Goal: Information Seeking & Learning: Check status

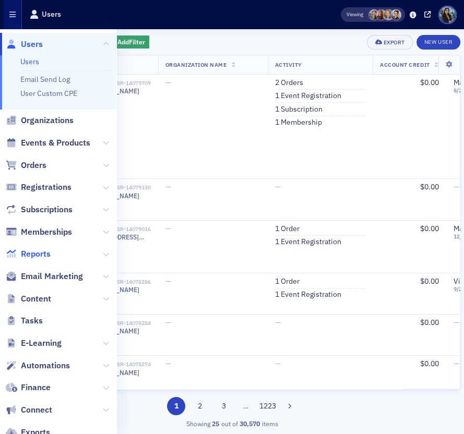
click at [42, 250] on span "Reports" at bounding box center [36, 253] width 30 height 11
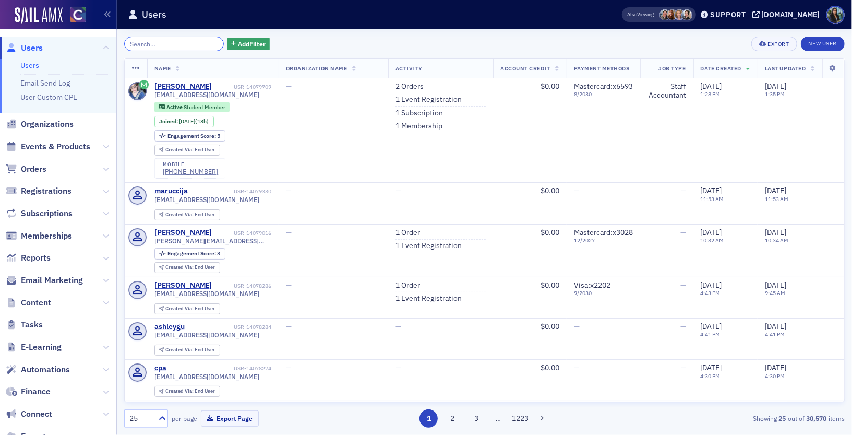
click at [186, 40] on input "search" at bounding box center [174, 44] width 100 height 15
paste input "[PERSON_NAME]"
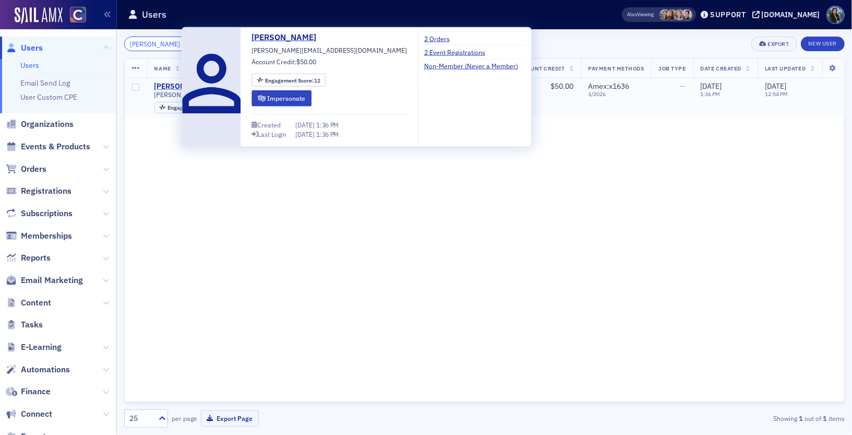
type input "[PERSON_NAME]"
click at [169, 83] on div "[PERSON_NAME]" at bounding box center [184, 86] width 58 height 9
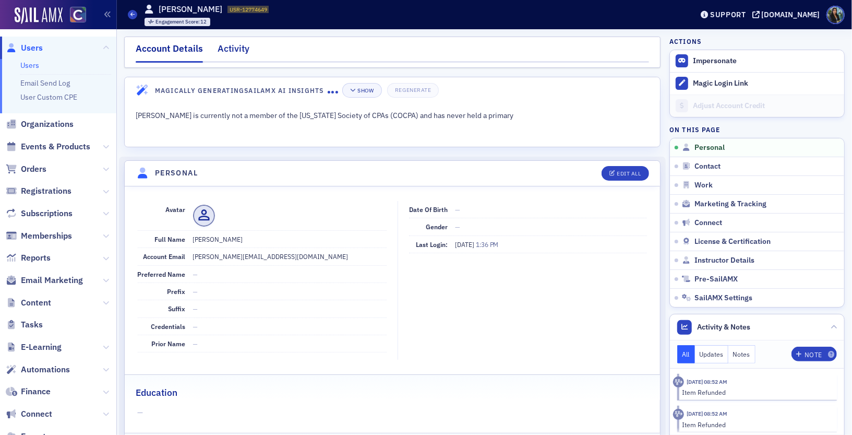
click at [221, 49] on div "Activity" at bounding box center [234, 51] width 32 height 19
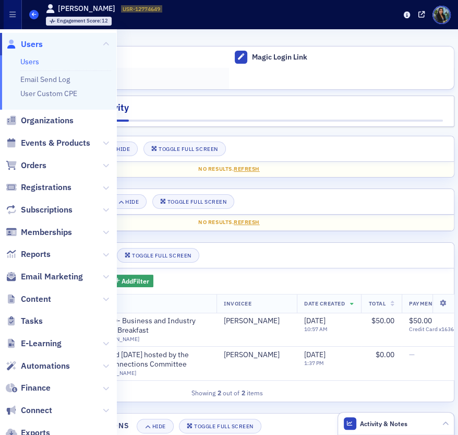
click at [35, 18] on span at bounding box center [33, 14] width 9 height 9
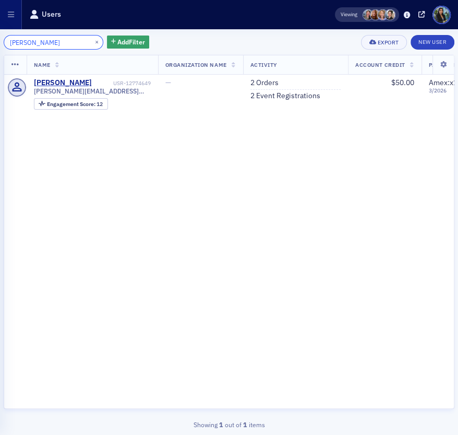
click at [48, 42] on input "[PERSON_NAME]" at bounding box center [54, 42] width 100 height 15
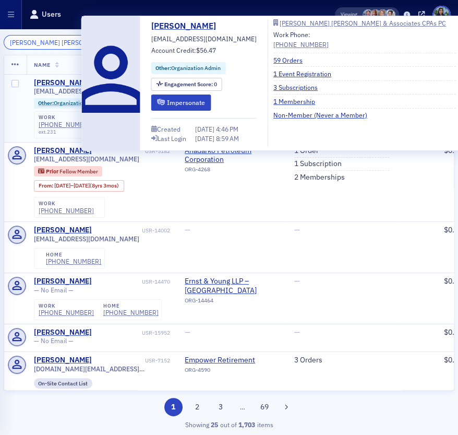
type input "[PERSON_NAME] [PERSON_NAME]"
click at [68, 86] on div "[PERSON_NAME]" at bounding box center [63, 82] width 58 height 9
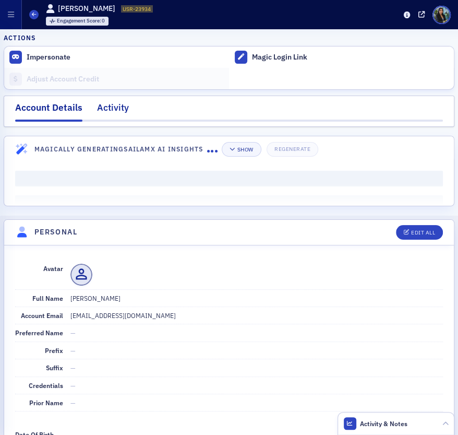
click at [123, 108] on div "Activity" at bounding box center [113, 110] width 32 height 19
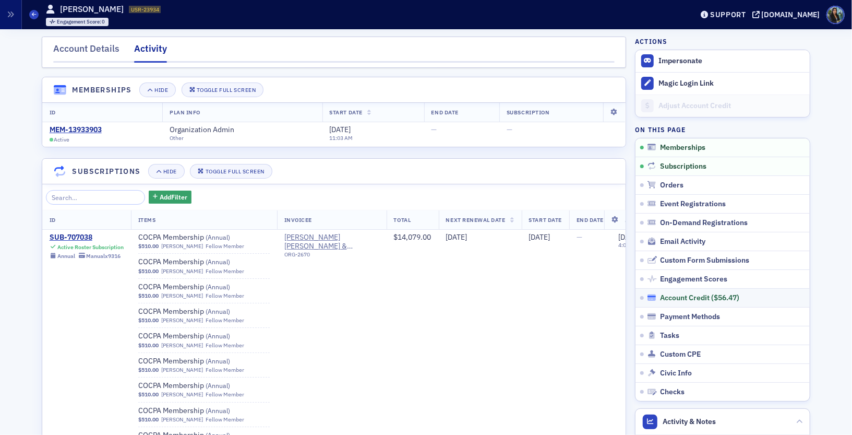
click at [754, 296] on div "Account Credit ( $56.47 )" at bounding box center [727, 297] width 158 height 9
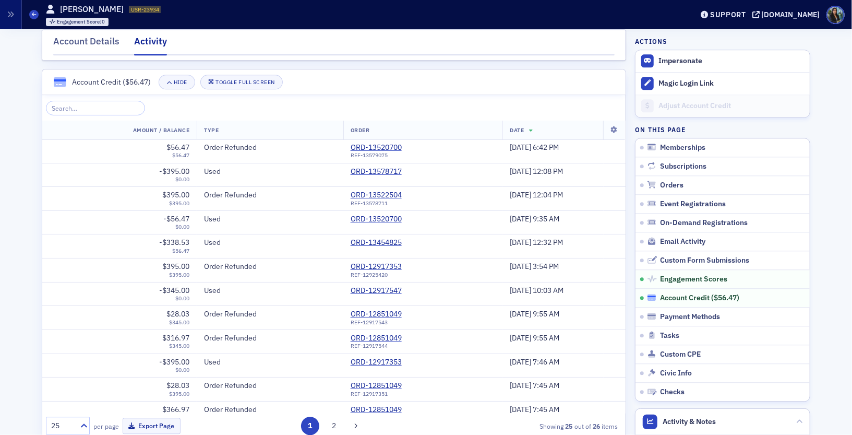
scroll to position [1611, 0]
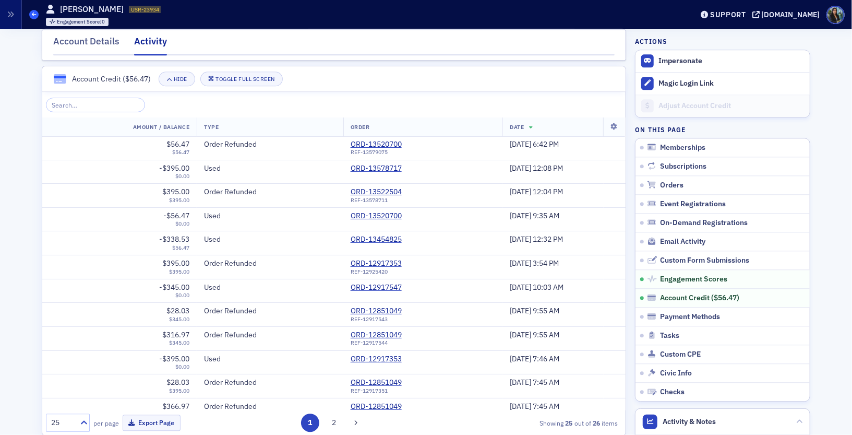
click at [35, 17] on span at bounding box center [33, 14] width 9 height 9
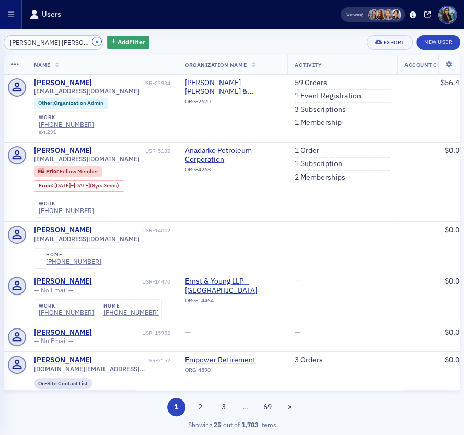
click at [92, 43] on button "×" at bounding box center [96, 41] width 9 height 9
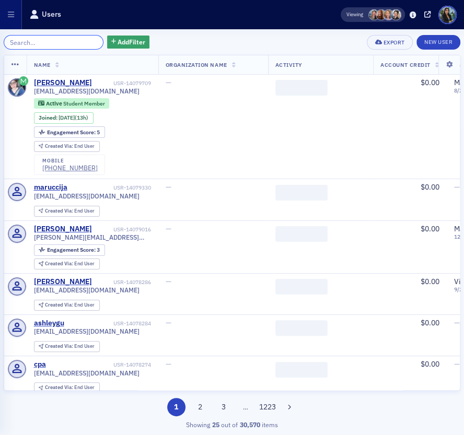
click at [63, 44] on input "search" at bounding box center [54, 42] width 100 height 15
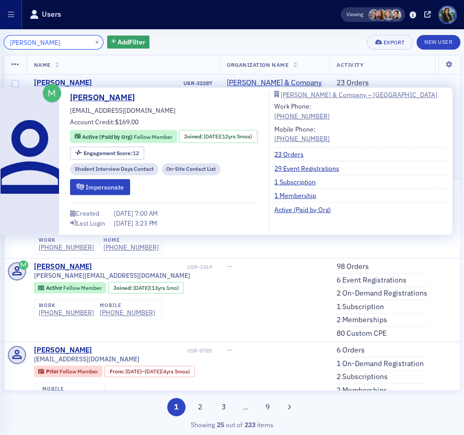
type input "[PERSON_NAME]"
click at [57, 81] on div "[PERSON_NAME]" at bounding box center [63, 82] width 58 height 9
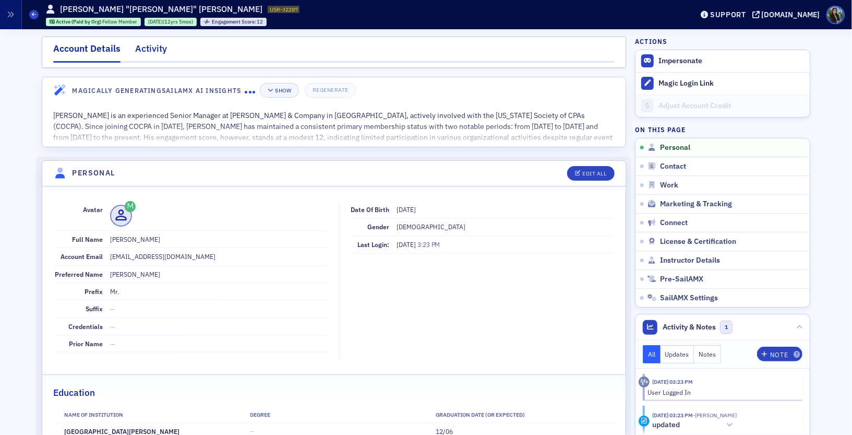
click at [151, 48] on div "Activity" at bounding box center [151, 51] width 32 height 19
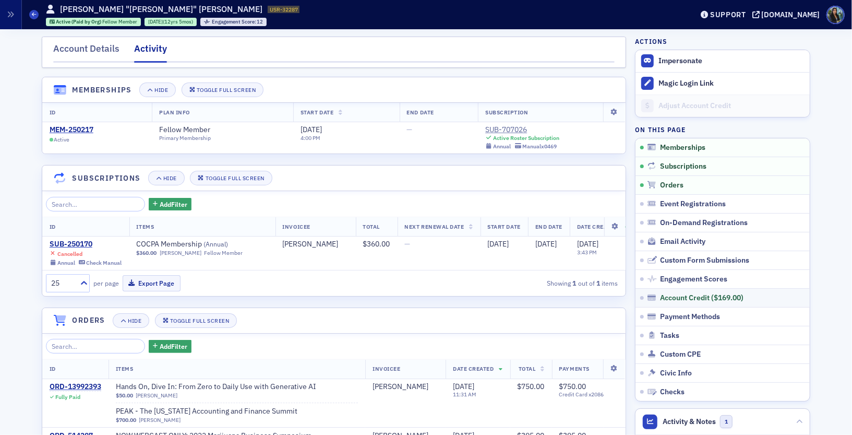
click at [709, 288] on link "Account Credit ( $169.00 )" at bounding box center [723, 297] width 174 height 19
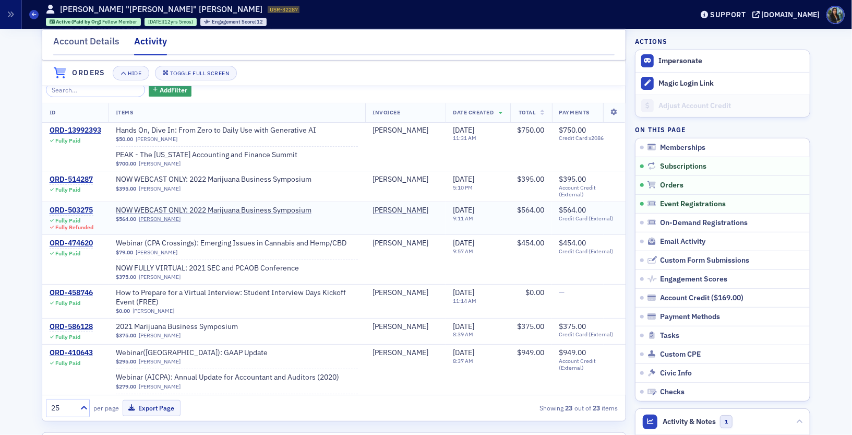
scroll to position [253, 0]
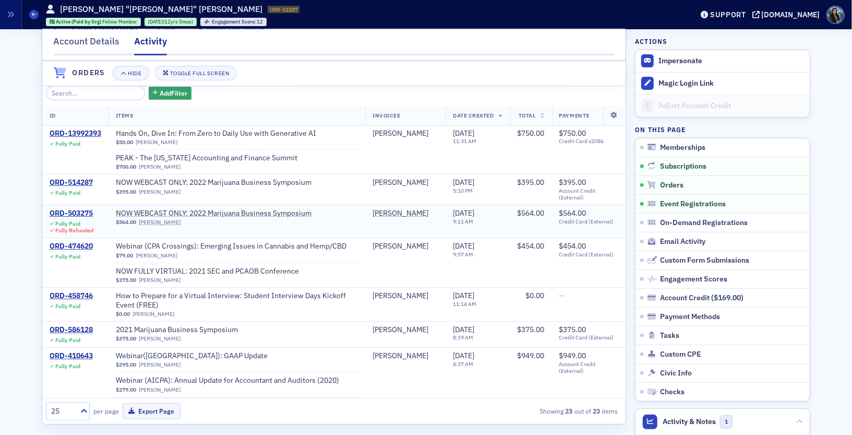
click at [327, 223] on td "NOW WEBCAST ONLY: 2022 Marijuana Business Symposium $564.00 [PERSON_NAME]" at bounding box center [237, 221] width 257 height 33
click at [80, 209] on div "ORD-503275" at bounding box center [72, 213] width 44 height 9
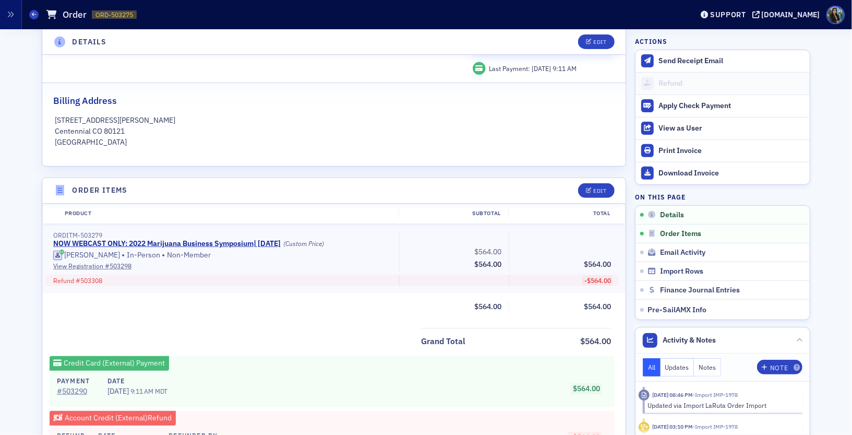
scroll to position [163, 0]
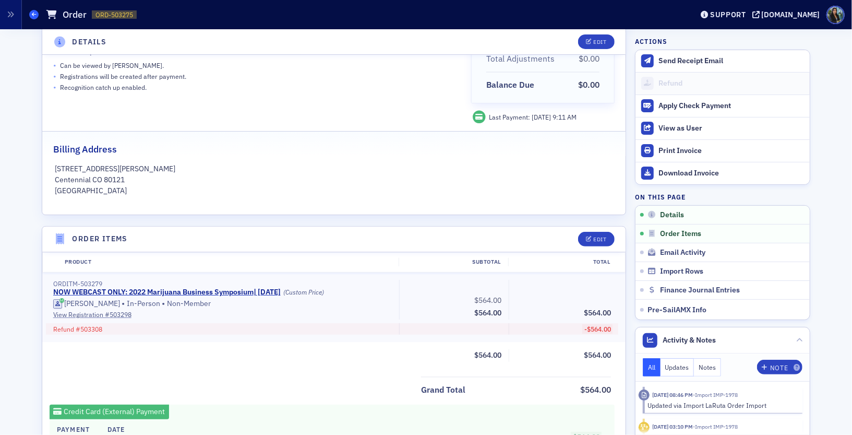
click at [35, 16] on icon at bounding box center [34, 14] width 4 height 5
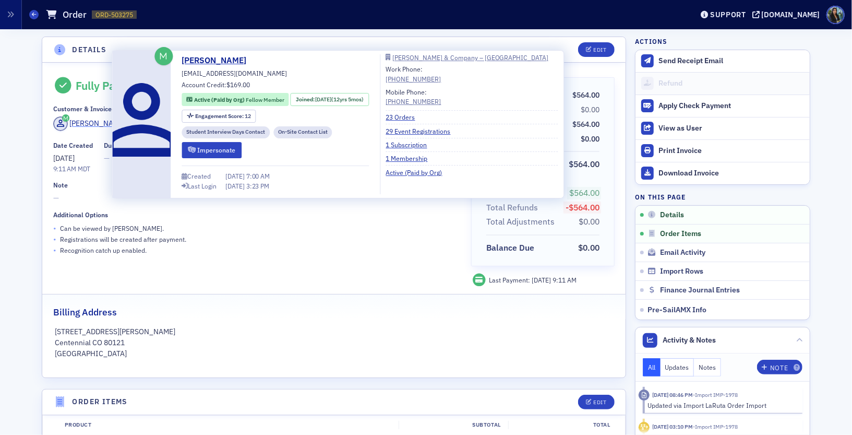
click at [89, 121] on div "[PERSON_NAME]" at bounding box center [97, 123] width 56 height 11
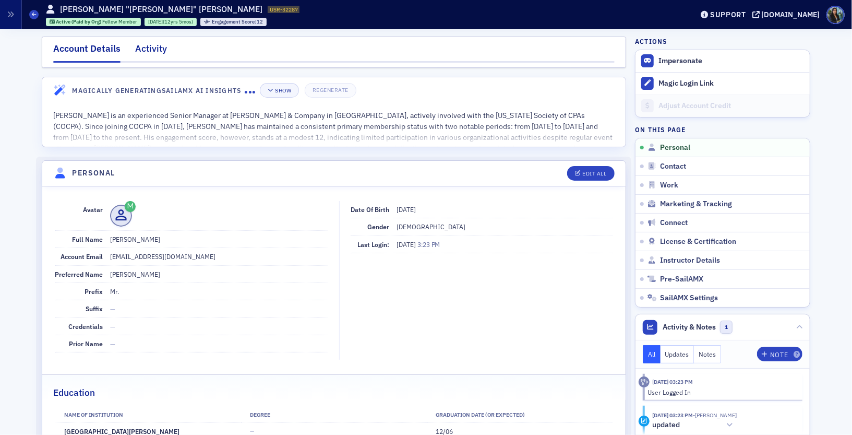
click at [153, 45] on div "Activity" at bounding box center [151, 51] width 32 height 19
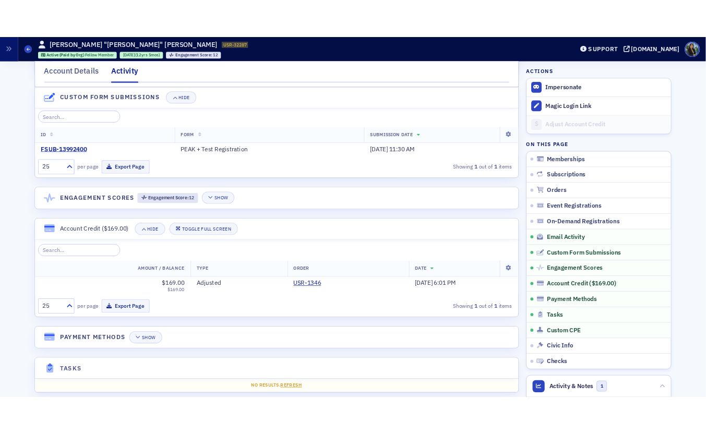
scroll to position [1450, 0]
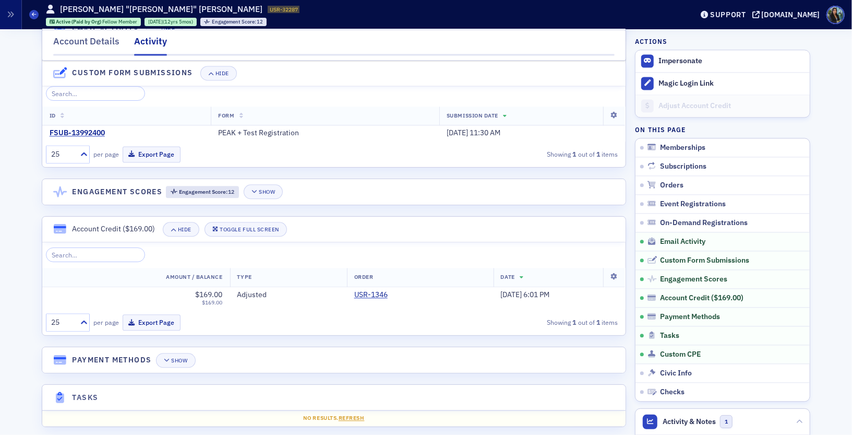
click at [295, 316] on div "25 per page Export Page Showing 1 out of 1 items" at bounding box center [332, 322] width 573 height 18
click at [354, 290] on link "USR-1346" at bounding box center [374, 294] width 41 height 9
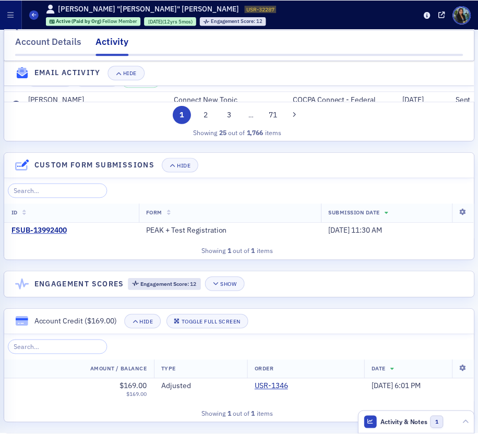
scroll to position [752, 0]
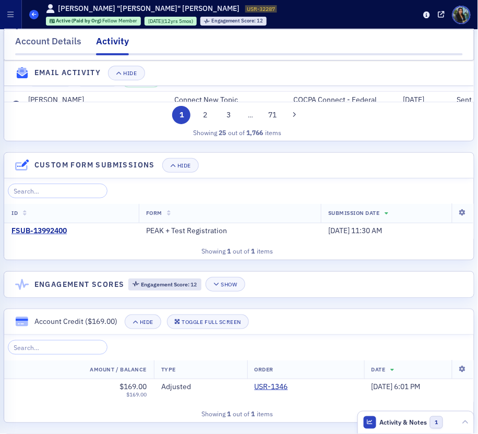
click at [32, 14] on icon at bounding box center [34, 14] width 4 height 5
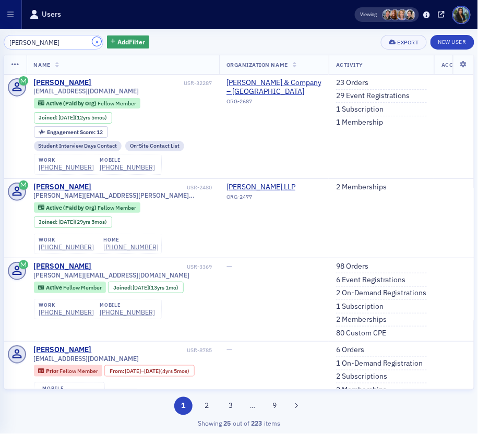
click at [92, 42] on button "×" at bounding box center [96, 41] width 9 height 9
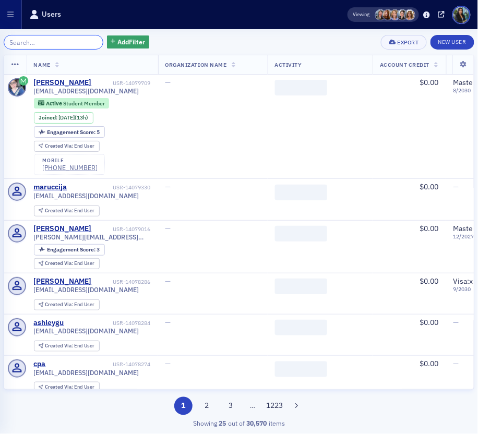
click at [61, 41] on input "search" at bounding box center [54, 42] width 100 height 15
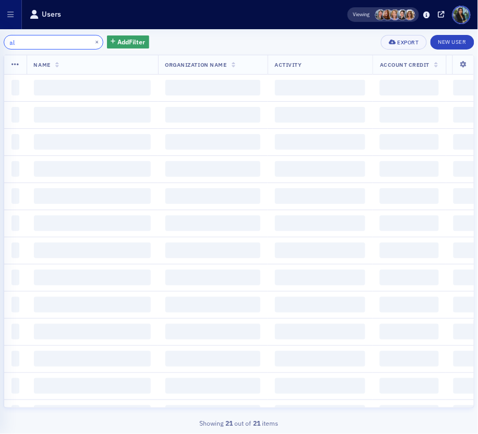
type input "a"
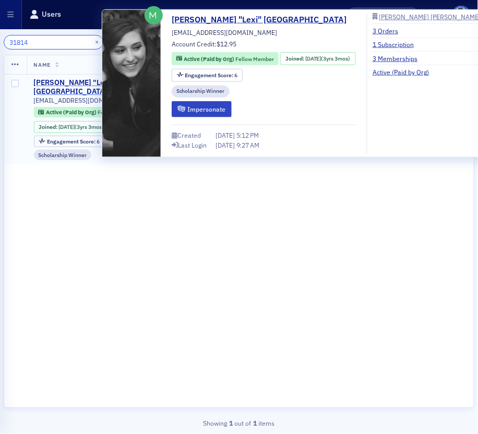
type input "31814"
click at [85, 81] on div "[PERSON_NAME] "Lexi" [GEOGRAPHIC_DATA]" at bounding box center [77, 87] width 87 height 18
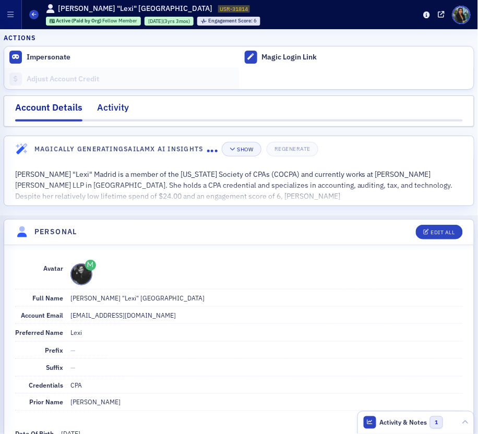
click at [109, 101] on div "Activity" at bounding box center [113, 110] width 32 height 19
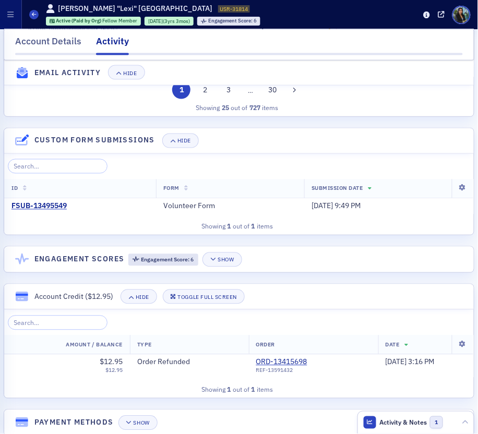
scroll to position [977, 0]
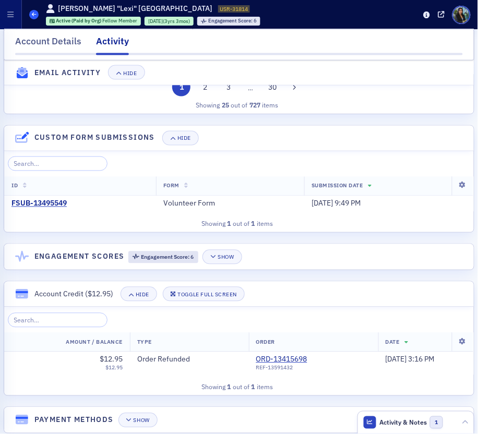
click at [35, 17] on icon at bounding box center [34, 14] width 4 height 5
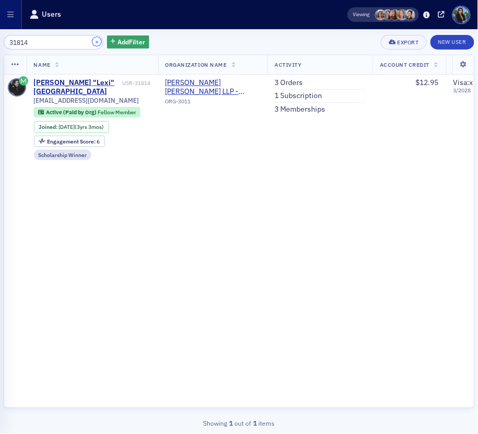
click at [92, 43] on button "×" at bounding box center [96, 41] width 9 height 9
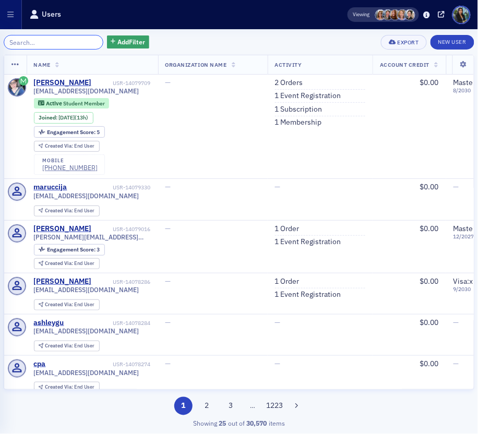
click at [50, 43] on input "search" at bounding box center [54, 42] width 100 height 15
paste input "USR-8265"
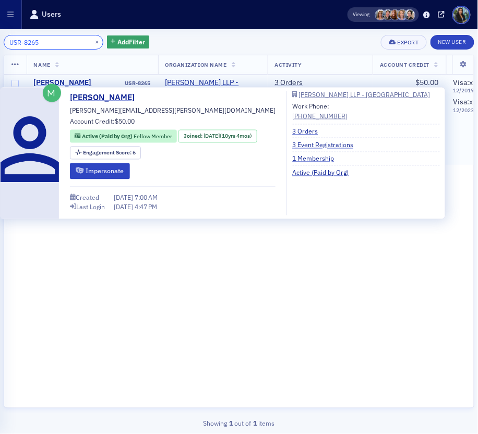
type input "USR-8265"
click at [78, 78] on div "[PERSON_NAME]" at bounding box center [63, 82] width 58 height 9
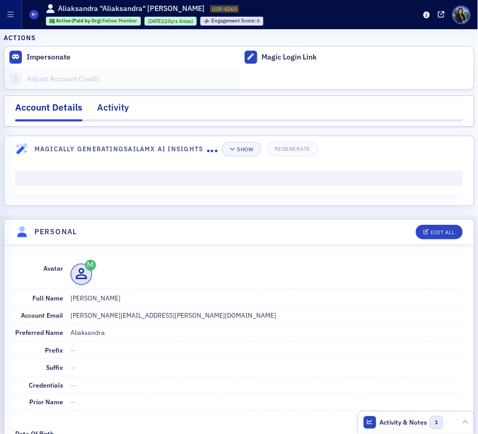
click at [110, 104] on div "Activity" at bounding box center [113, 110] width 32 height 19
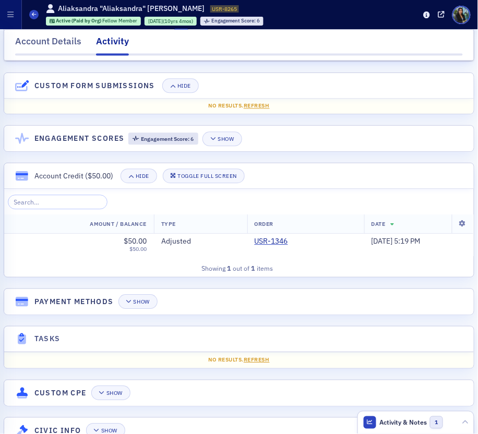
scroll to position [1125, 0]
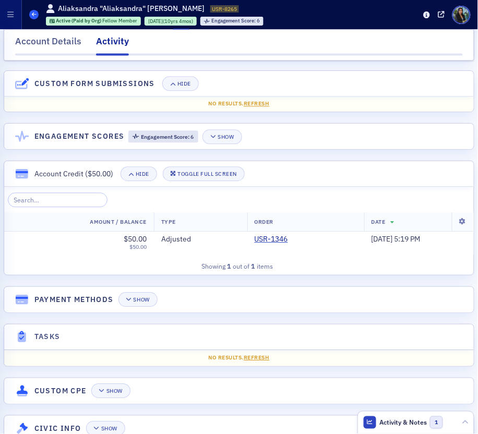
click at [34, 17] on span at bounding box center [33, 14] width 9 height 9
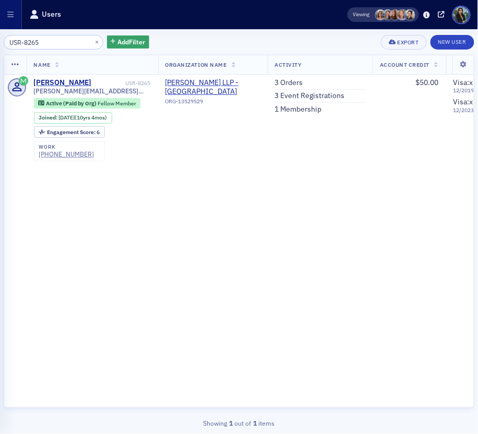
click at [52, 42] on input "USR-8265" at bounding box center [54, 42] width 100 height 15
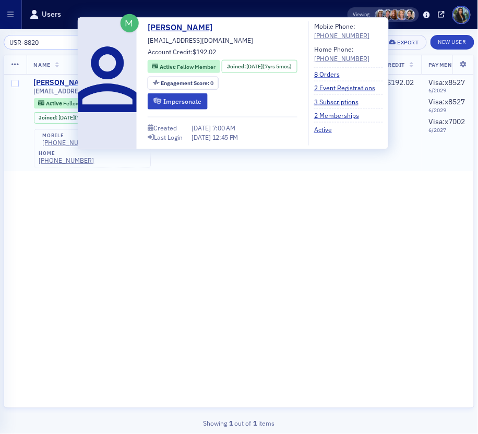
type input "USR-8820"
click at [62, 79] on div "[PERSON_NAME]" at bounding box center [63, 82] width 58 height 9
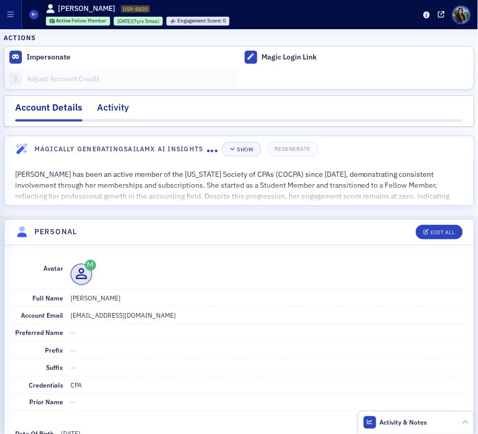
click at [109, 103] on div "Activity" at bounding box center [113, 110] width 32 height 19
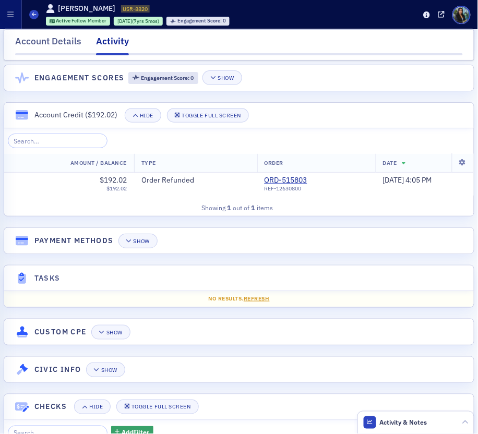
scroll to position [1431, 0]
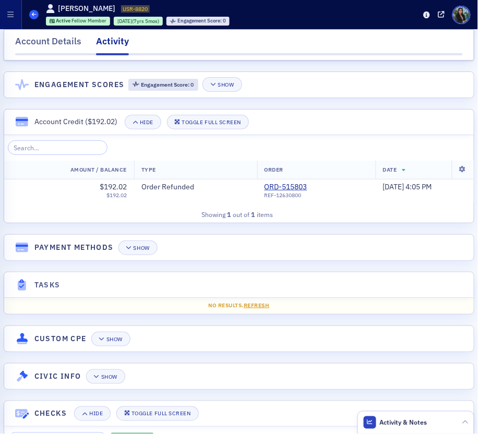
click at [32, 19] on span at bounding box center [33, 14] width 9 height 9
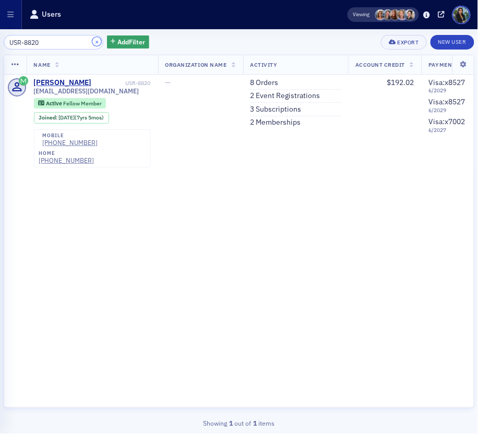
click at [92, 40] on button "×" at bounding box center [96, 41] width 9 height 9
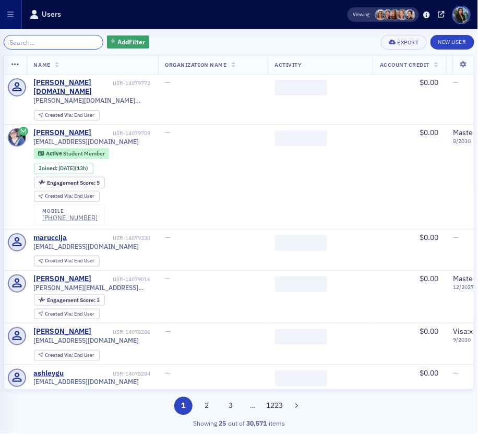
click at [30, 42] on input "search" at bounding box center [54, 42] width 100 height 15
paste input "USR-25613"
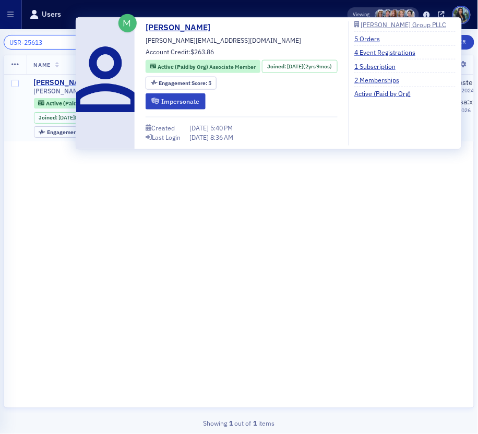
type input "USR-25613"
click at [63, 84] on div "[PERSON_NAME]" at bounding box center [63, 82] width 58 height 9
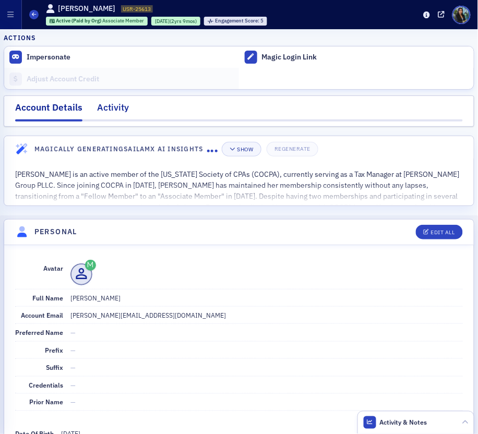
click at [109, 106] on div "Activity" at bounding box center [113, 110] width 32 height 19
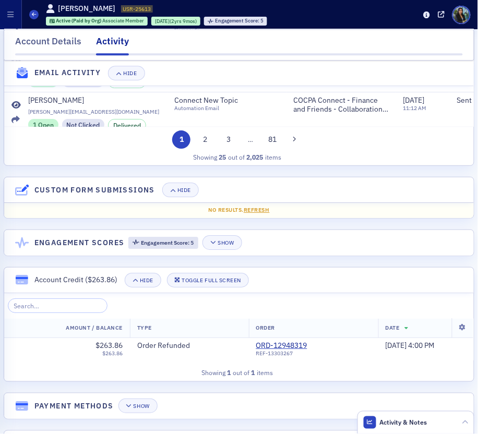
scroll to position [1263, 0]
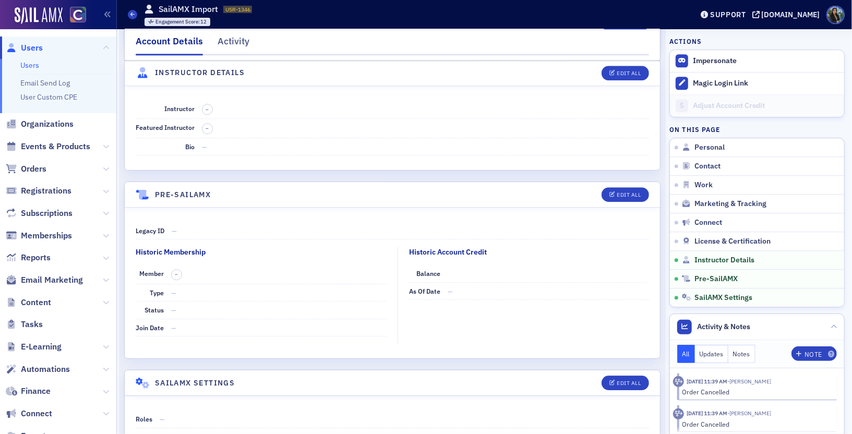
scroll to position [1909, 0]
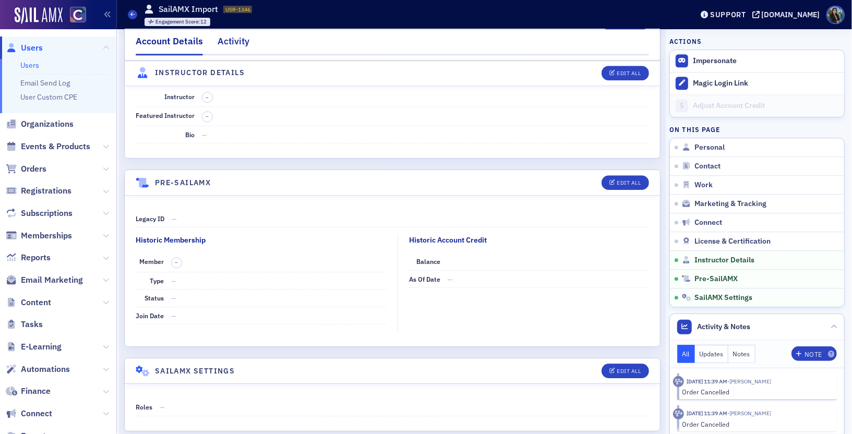
click at [238, 41] on div "Activity" at bounding box center [234, 43] width 32 height 19
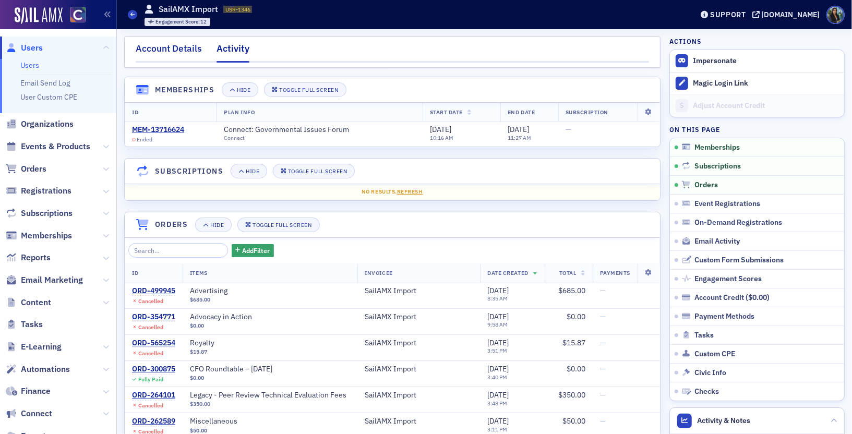
click at [167, 52] on div "Account Details" at bounding box center [169, 51] width 66 height 19
